Goal: Complete application form

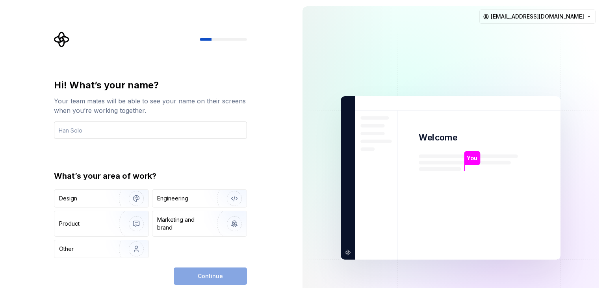
click at [227, 128] on input "text" at bounding box center [150, 129] width 193 height 17
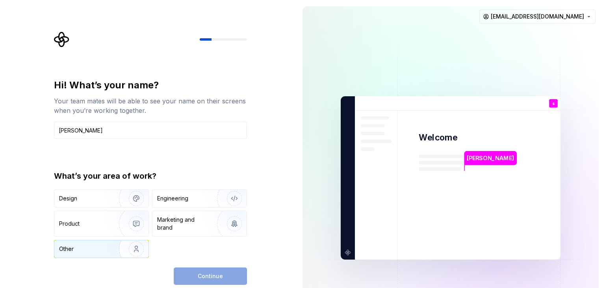
type input "saranraj"
click at [114, 250] on img "button" at bounding box center [131, 248] width 50 height 53
click at [193, 274] on button "Continue" at bounding box center [210, 275] width 73 height 17
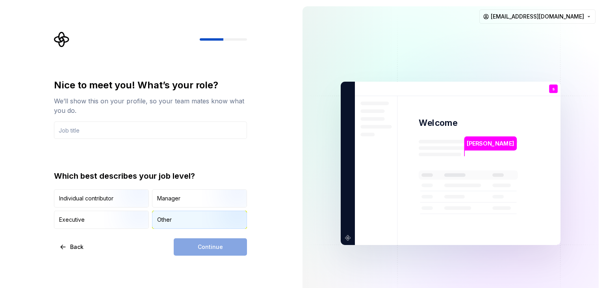
click at [164, 224] on div "Other" at bounding box center [200, 219] width 94 height 17
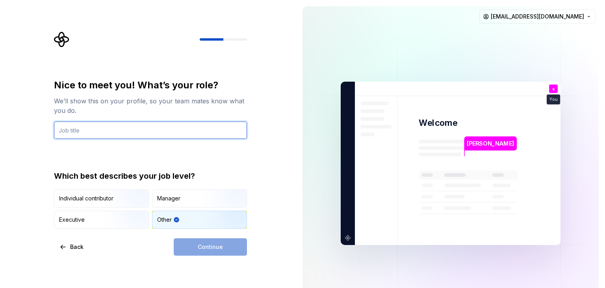
click at [165, 129] on input "text" at bounding box center [150, 129] width 193 height 17
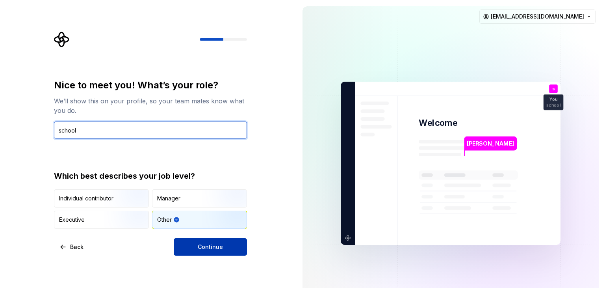
type input "school"
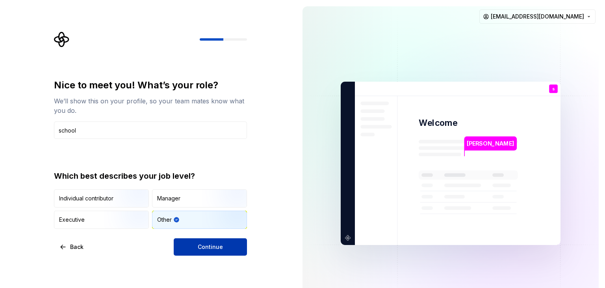
click at [229, 248] on button "Continue" at bounding box center [210, 246] width 73 height 17
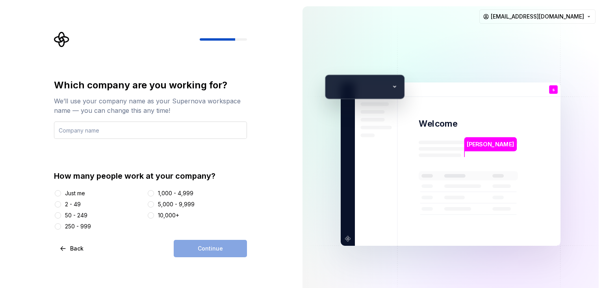
click at [188, 132] on input "text" at bounding box center [150, 129] width 193 height 17
type input "shelby design and build"
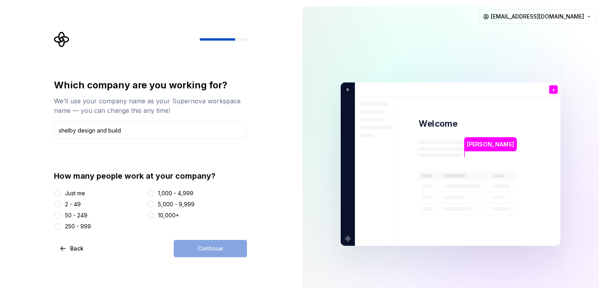
click at [62, 191] on div "Just me" at bounding box center [99, 193] width 90 height 8
click at [58, 197] on div "Just me 2 - 49 50 - 249 250 - 999 1,000 - 4,999 5,000 - 9,999 10,000+" at bounding box center [150, 209] width 193 height 41
click at [58, 196] on button "Just me" at bounding box center [58, 193] width 6 height 6
click at [211, 252] on span "Continue" at bounding box center [210, 248] width 25 height 8
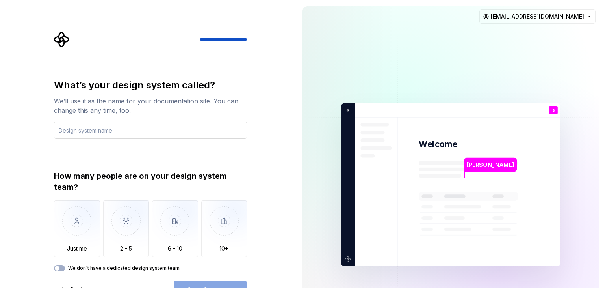
click at [196, 134] on input "text" at bounding box center [150, 129] width 193 height 17
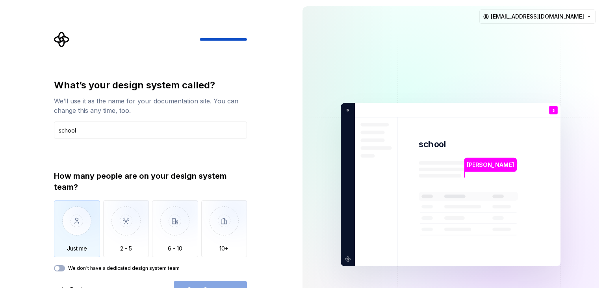
type input "school"
click at [76, 220] on img "button" at bounding box center [77, 226] width 46 height 53
click at [58, 266] on span "button" at bounding box center [57, 268] width 5 height 5
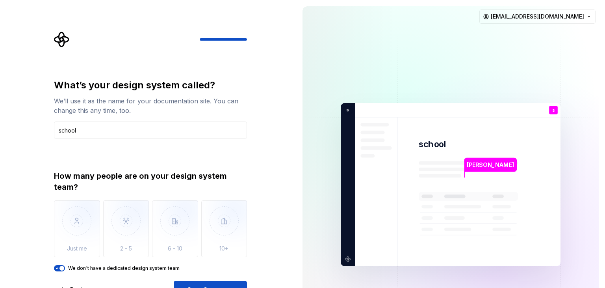
type button "on"
click at [221, 282] on button "Open Supernova" at bounding box center [210, 289] width 73 height 17
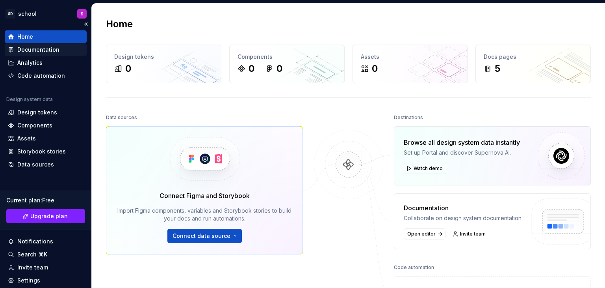
click at [34, 52] on div "Documentation" at bounding box center [38, 50] width 42 height 8
